Goal: Task Accomplishment & Management: Complete application form

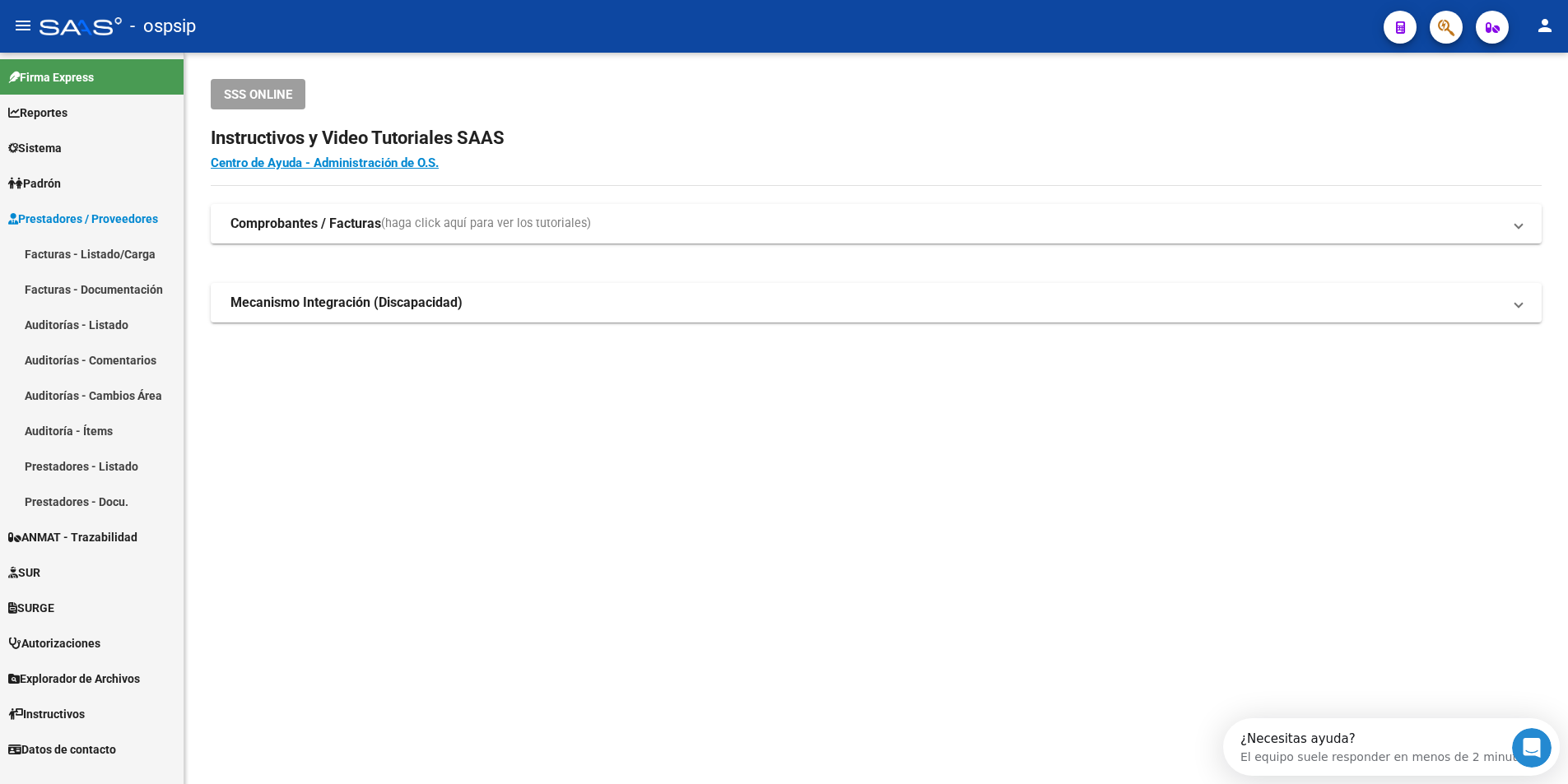
click at [136, 259] on link "Facturas - Listado/Carga" at bounding box center [92, 254] width 184 height 36
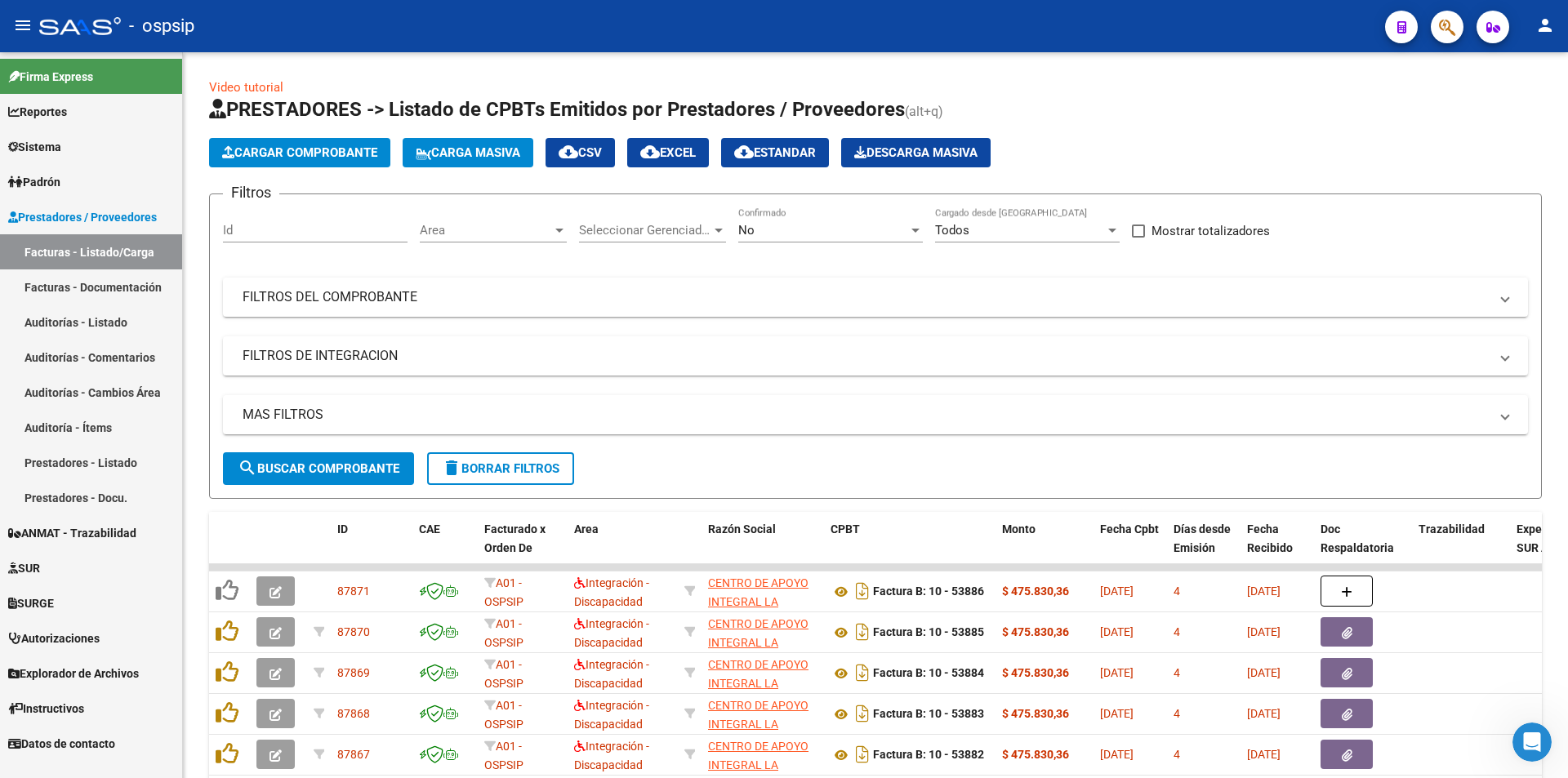
click at [139, 252] on link "Facturas - Listado/Carga" at bounding box center [91, 252] width 182 height 35
click at [331, 156] on span "Cargar Comprobante" at bounding box center [300, 152] width 155 height 15
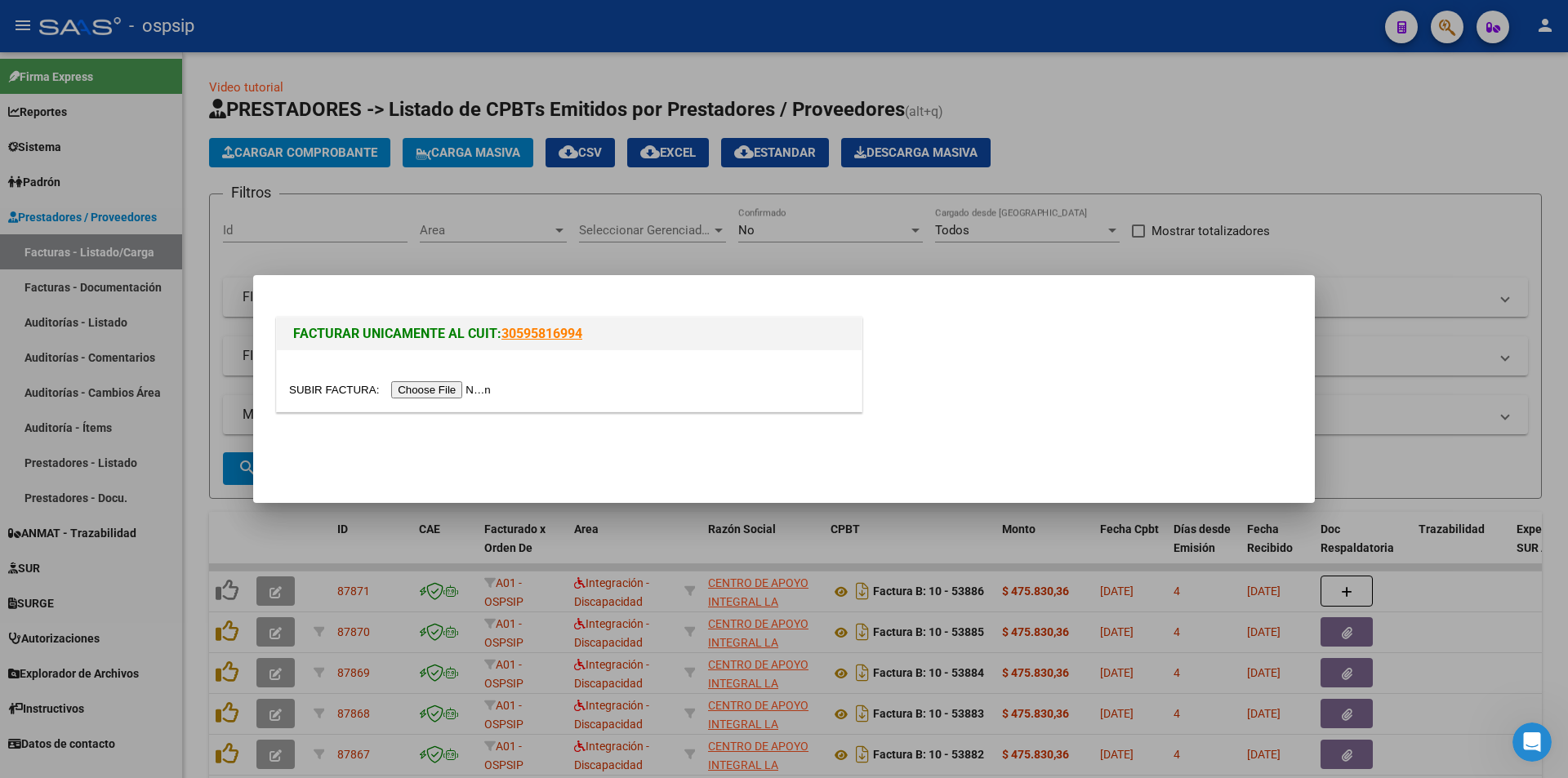
click at [422, 393] on input "file" at bounding box center [392, 390] width 207 height 18
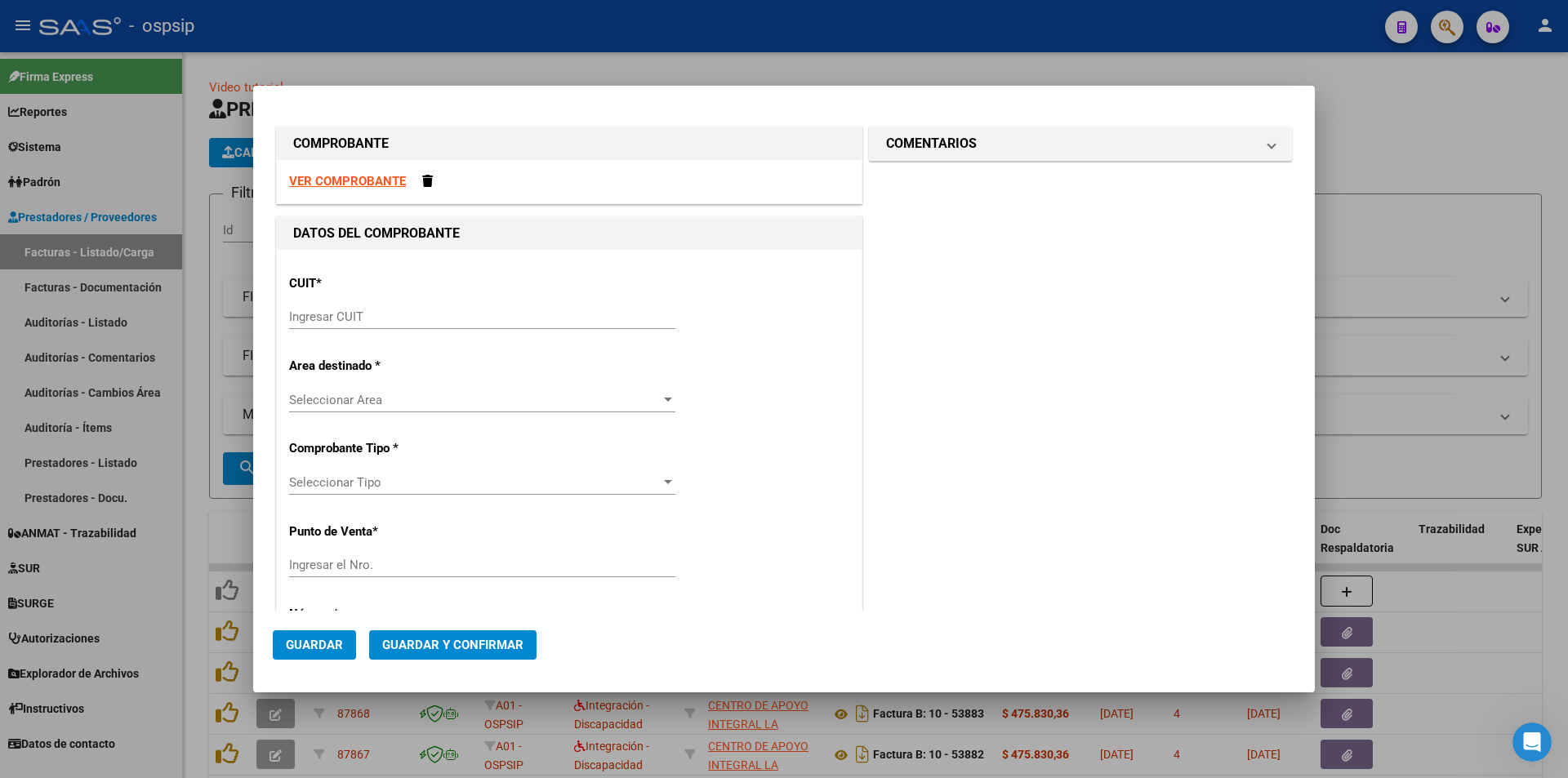
click at [363, 178] on strong "VER COMPROBANTE" at bounding box center [347, 181] width 117 height 15
click at [340, 180] on strong "VER COMPROBANTE" at bounding box center [347, 181] width 117 height 15
click at [429, 186] on span at bounding box center [427, 180] width 11 height 13
